Goal: Task Accomplishment & Management: Manage account settings

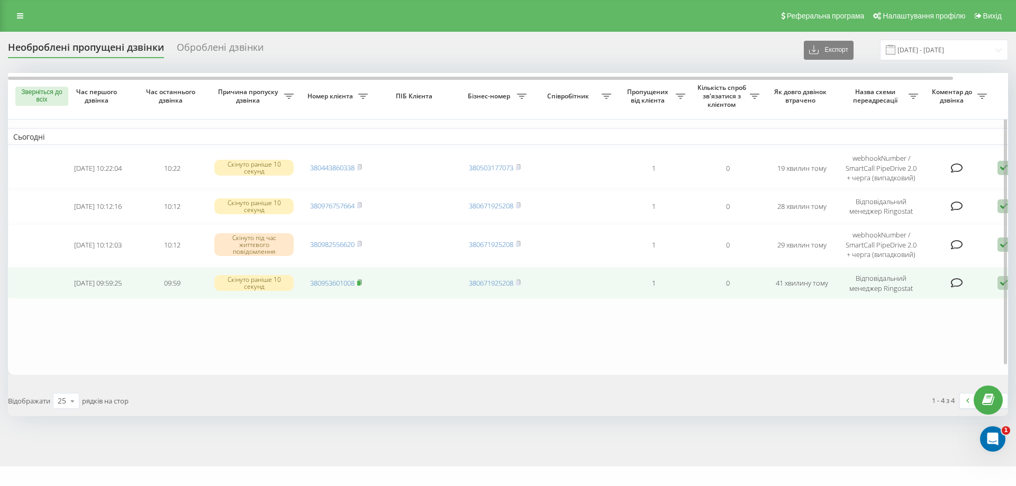
click at [362, 279] on icon at bounding box center [359, 282] width 5 height 6
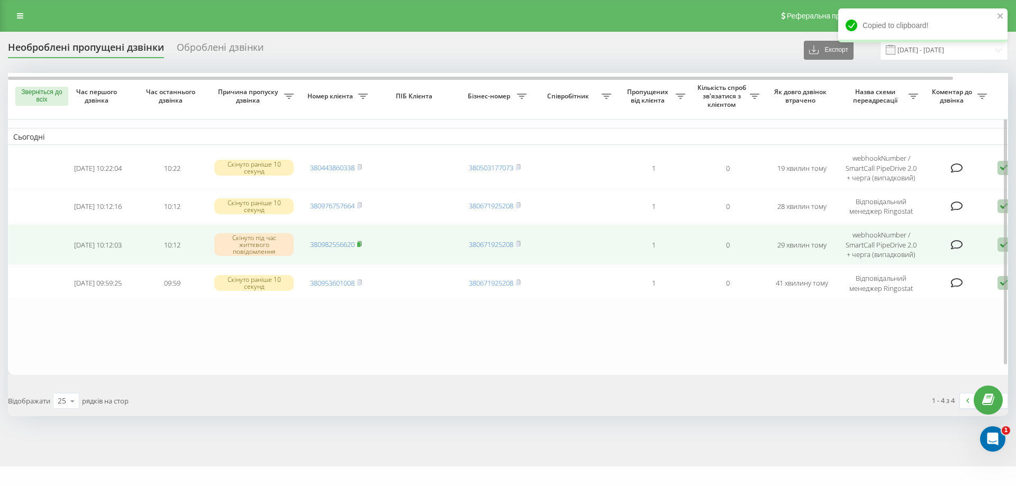
click at [360, 243] on rect at bounding box center [358, 244] width 3 height 5
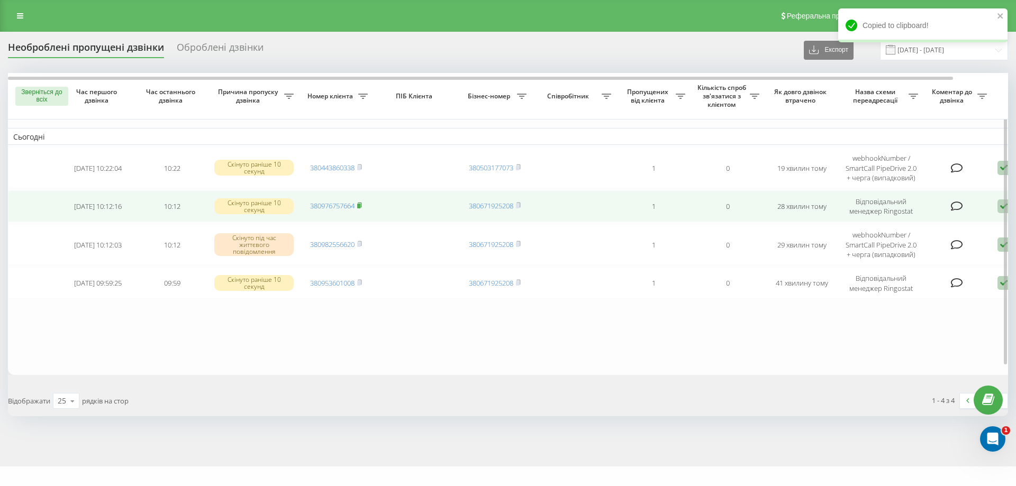
click at [361, 204] on icon at bounding box center [359, 205] width 5 height 6
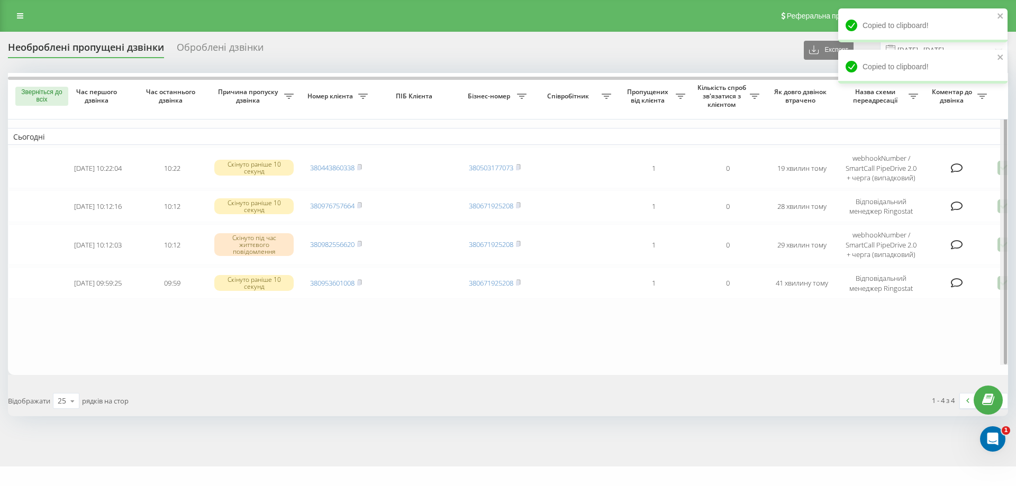
click at [1003, 243] on div "Зверніться до всіх Час першого дзвінка Час останнього дзвінка Причина пропуску …" at bounding box center [508, 224] width 1000 height 302
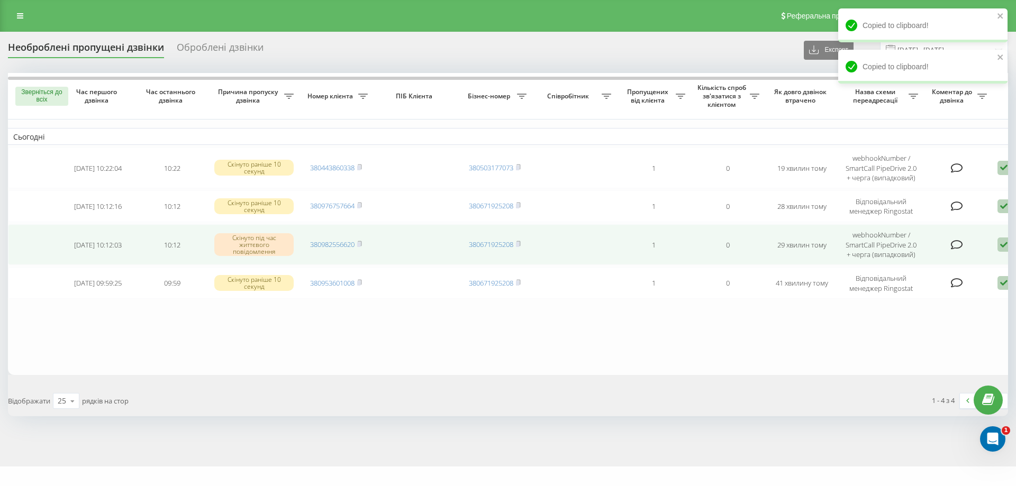
click at [997, 245] on td "Обробити Невдома зв'язуватися Зв'язався з клієнтом за допомогою іншого каналу К…" at bounding box center [1029, 244] width 74 height 41
click at [1003, 245] on icon at bounding box center [1004, 245] width 13 height 14
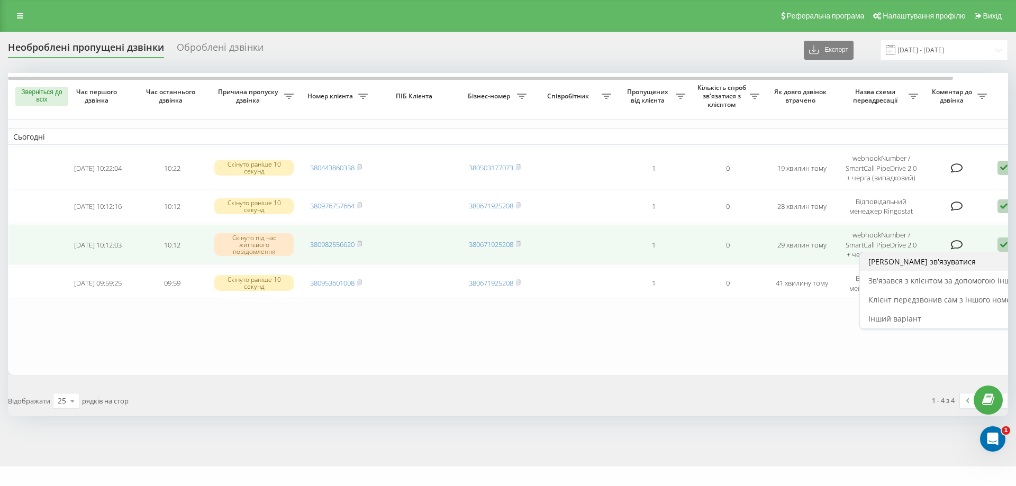
click at [876, 265] on font "Невдома зв'язуватися" at bounding box center [921, 262] width 107 height 10
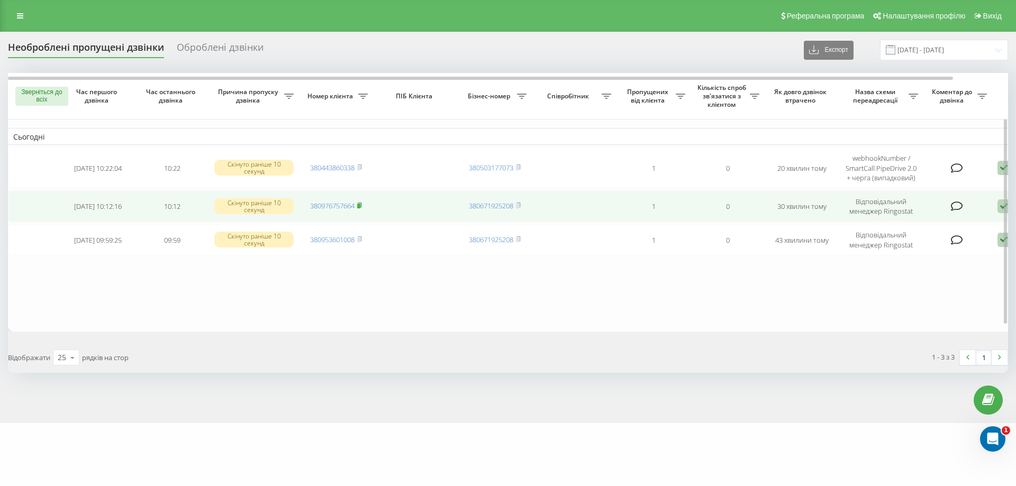
click at [361, 205] on icon at bounding box center [360, 205] width 4 height 5
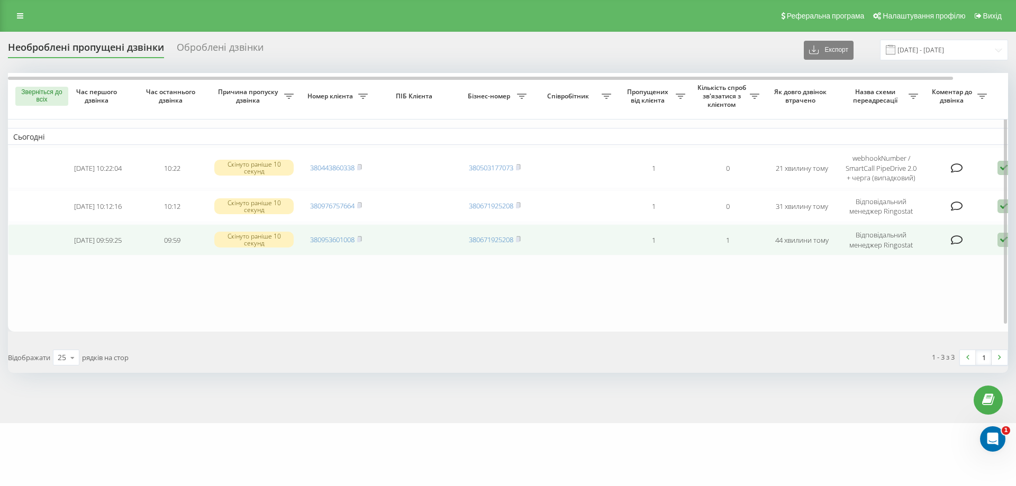
drag, startPoint x: 999, startPoint y: 241, endPoint x: 942, endPoint y: 247, distance: 57.5
click at [998, 241] on icon at bounding box center [1004, 240] width 13 height 14
click at [893, 259] on font "Невдома зв'язуватися" at bounding box center [921, 257] width 107 height 10
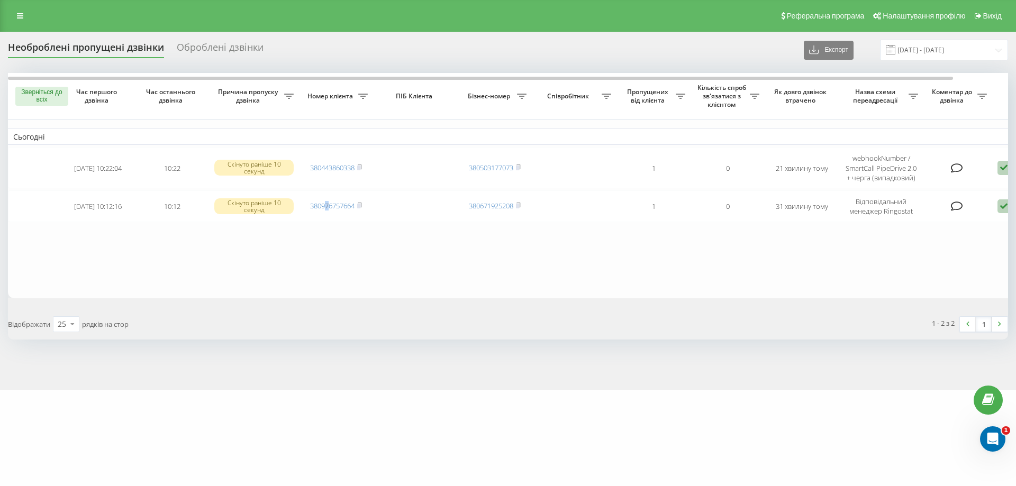
drag, startPoint x: 324, startPoint y: 254, endPoint x: 322, endPoint y: 267, distance: 13.3
click at [327, 256] on table "Сьогодні 2025-08-21 10:22:04 10:22 Скінуто раніше 10 секунд 380443860338 380503…" at bounding box center [537, 185] width 1058 height 225
click at [366, 240] on table "Сьогодні 2025-08-21 10:22:04 10:22 Скінуто раніше 10 секунд 380443860338 380503…" at bounding box center [537, 185] width 1058 height 225
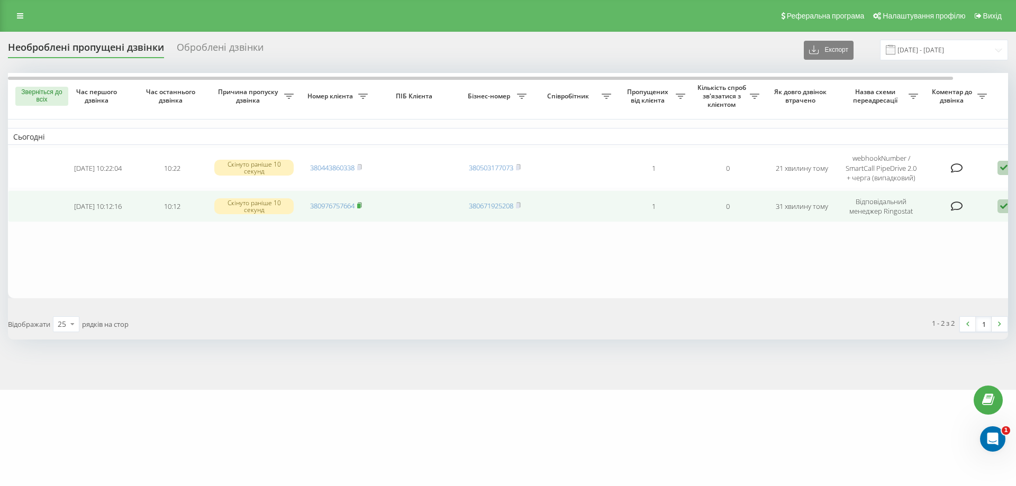
click at [362, 206] on icon at bounding box center [359, 205] width 5 height 6
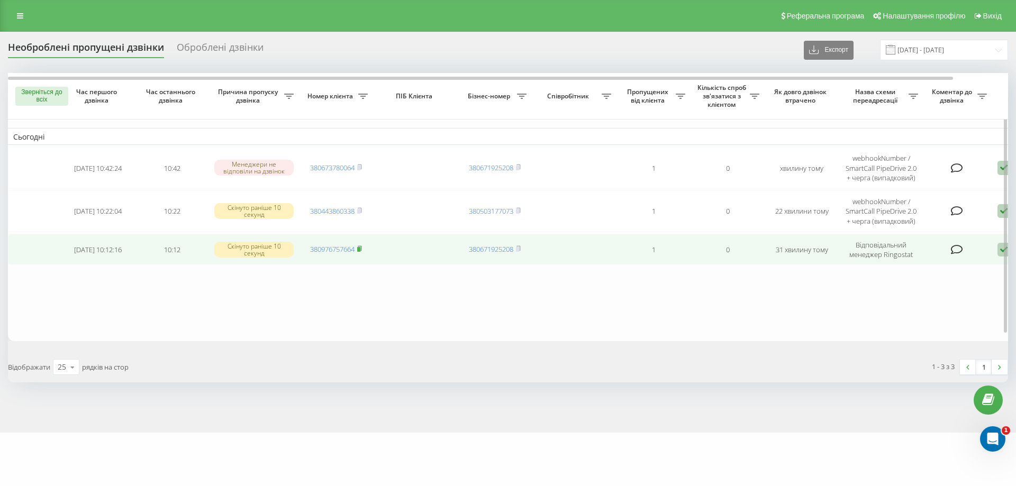
click at [361, 248] on icon at bounding box center [360, 248] width 4 height 5
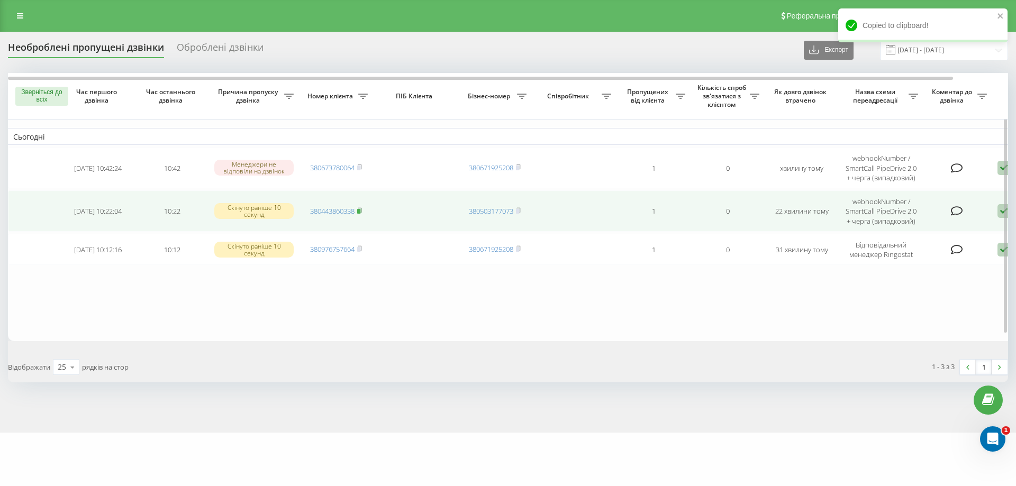
click at [360, 210] on rect at bounding box center [358, 211] width 3 height 5
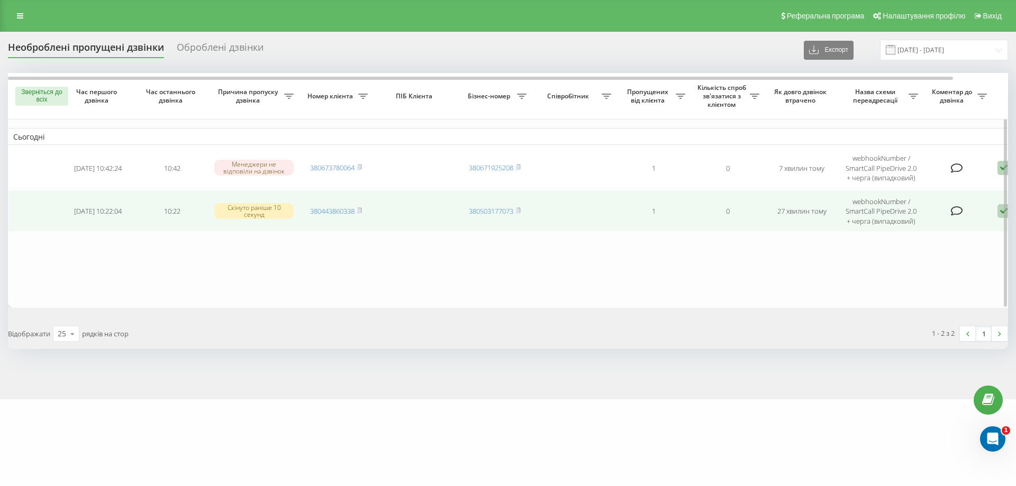
click at [356, 210] on span "380443860338" at bounding box center [336, 211] width 52 height 10
click at [360, 210] on rect at bounding box center [358, 211] width 3 height 5
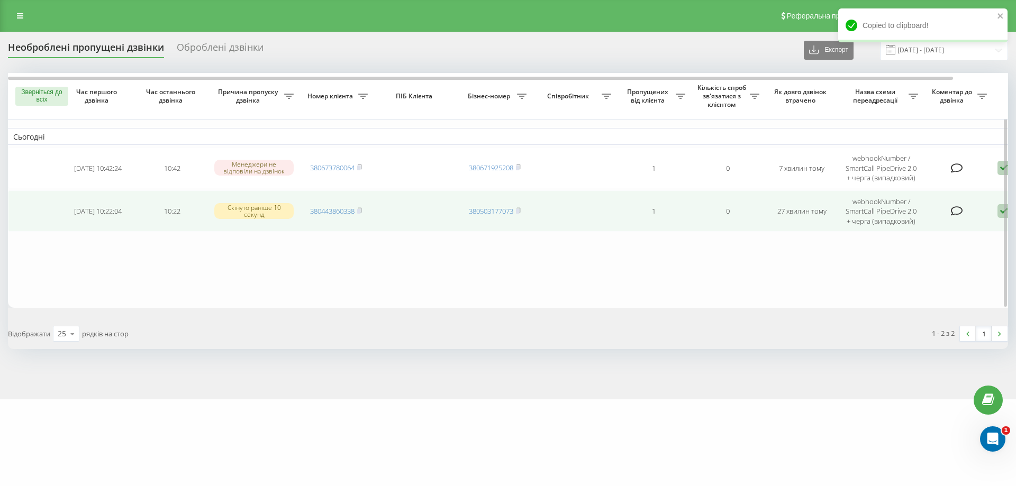
click at [1000, 212] on icon at bounding box center [1004, 211] width 13 height 14
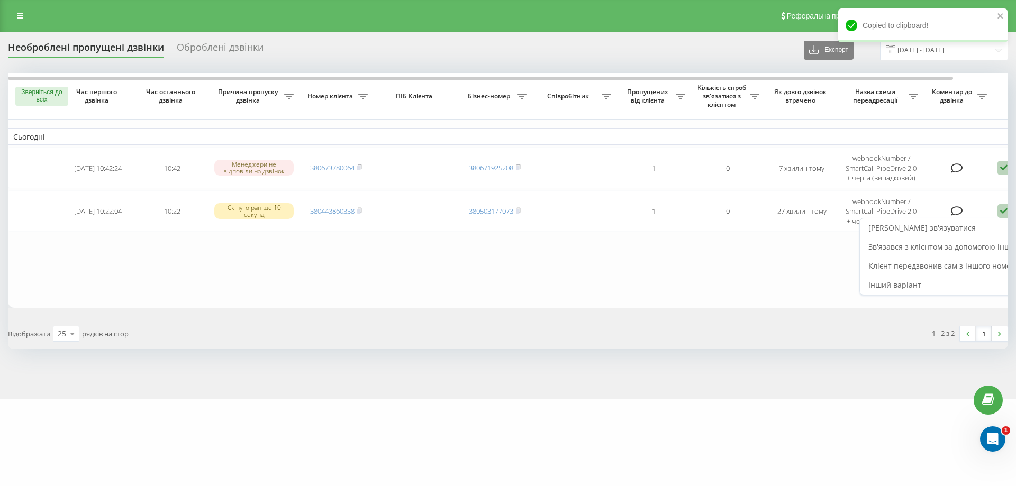
drag, startPoint x: 943, startPoint y: 262, endPoint x: 891, endPoint y: 281, distance: 54.8
click at [942, 263] on font "Клієнт передзвонив сам з іншого номера" at bounding box center [943, 266] width 151 height 10
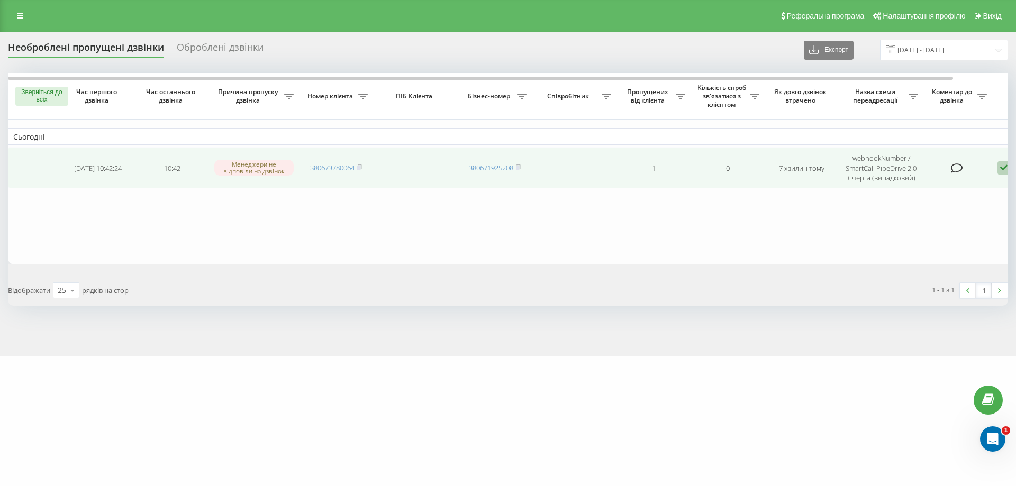
click at [357, 166] on span "380673780064" at bounding box center [336, 168] width 52 height 10
click at [361, 168] on icon at bounding box center [360, 167] width 4 height 5
